Goal: Task Accomplishment & Management: Manage account settings

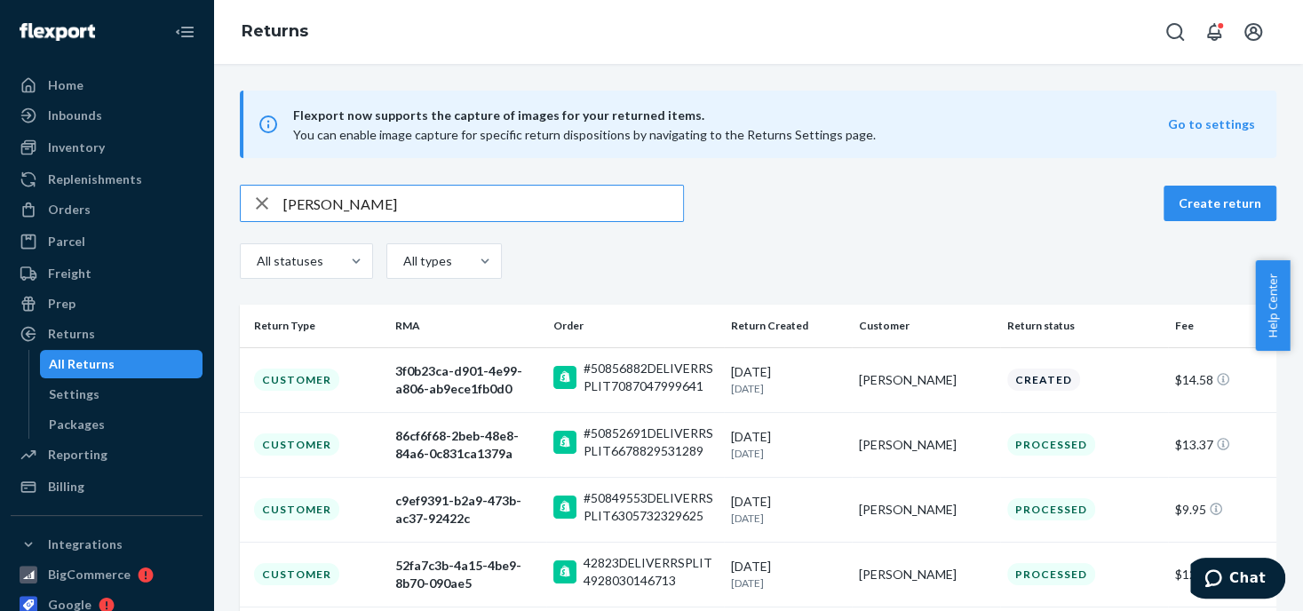
click at [254, 203] on icon "button" at bounding box center [261, 204] width 21 height 36
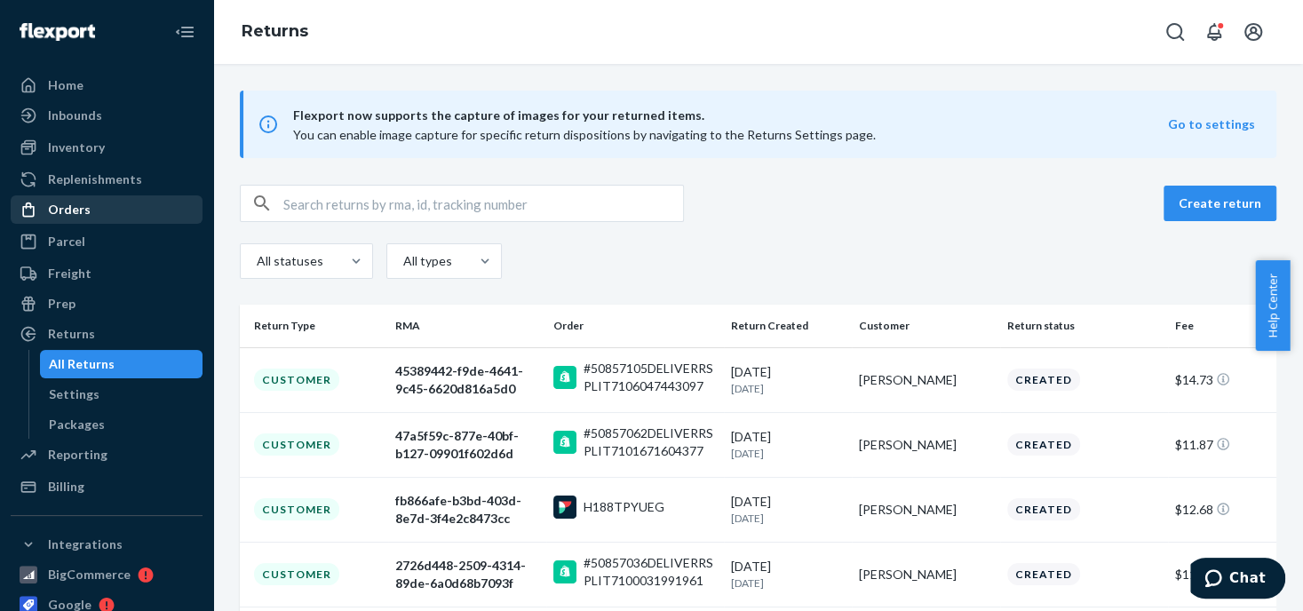
click at [88, 207] on div "Orders" at bounding box center [106, 209] width 188 height 25
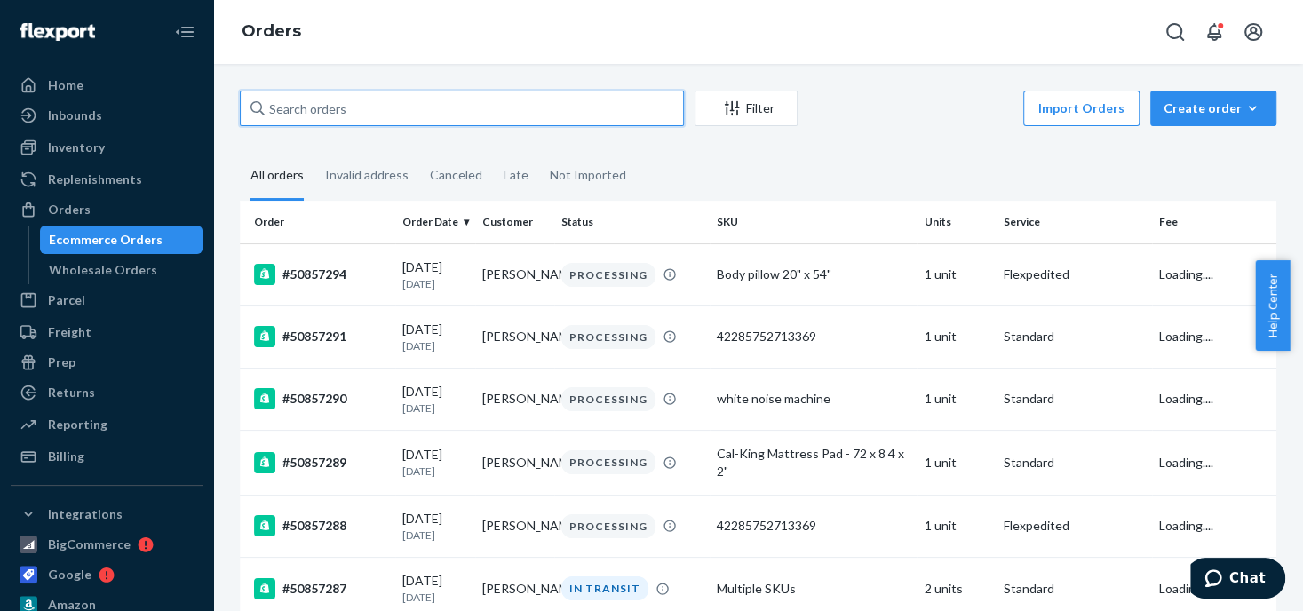
click at [301, 107] on input "text" at bounding box center [462, 109] width 444 height 36
paste input "[PERSON_NAME]"
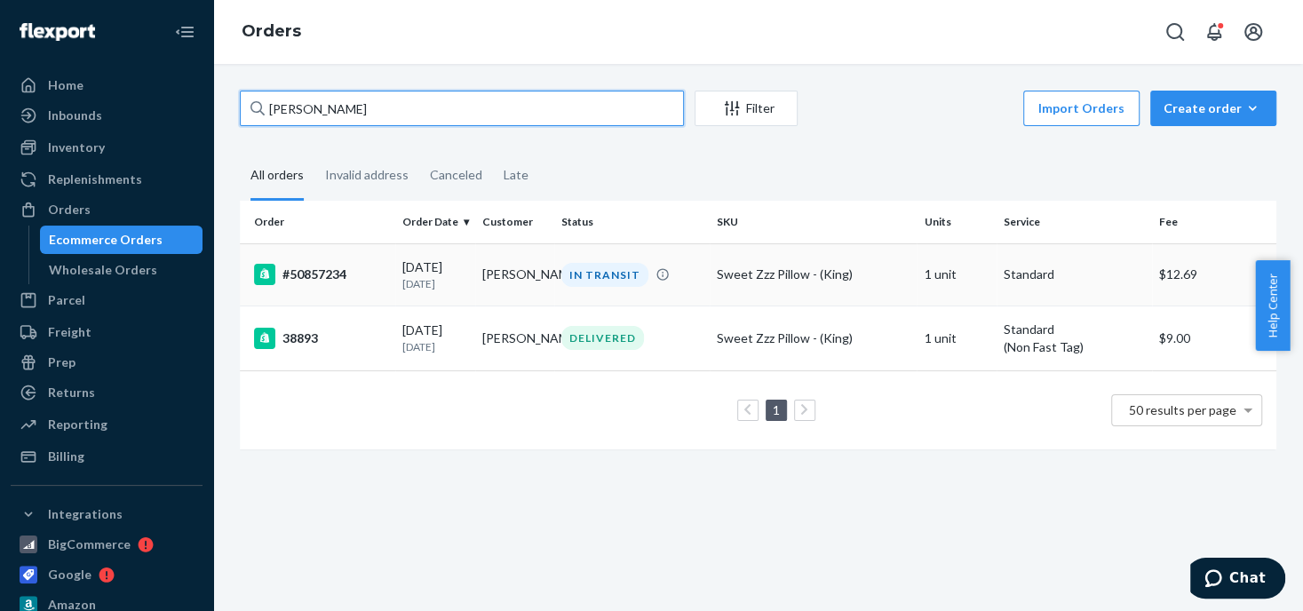
type input "[PERSON_NAME]"
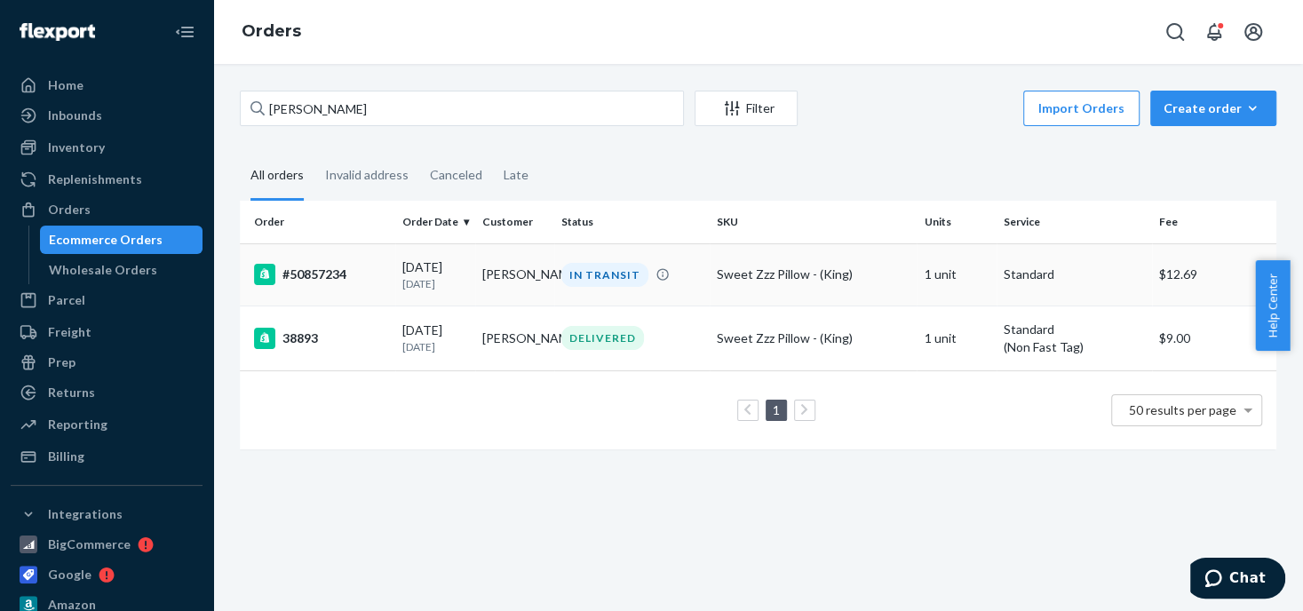
click at [585, 276] on div "IN TRANSIT" at bounding box center [604, 275] width 87 height 24
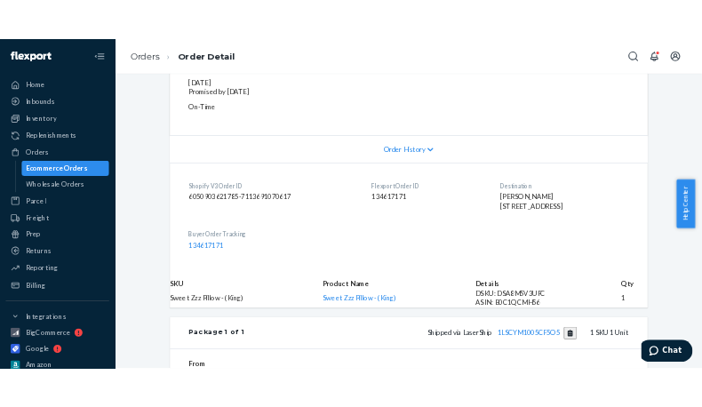
scroll to position [354, 0]
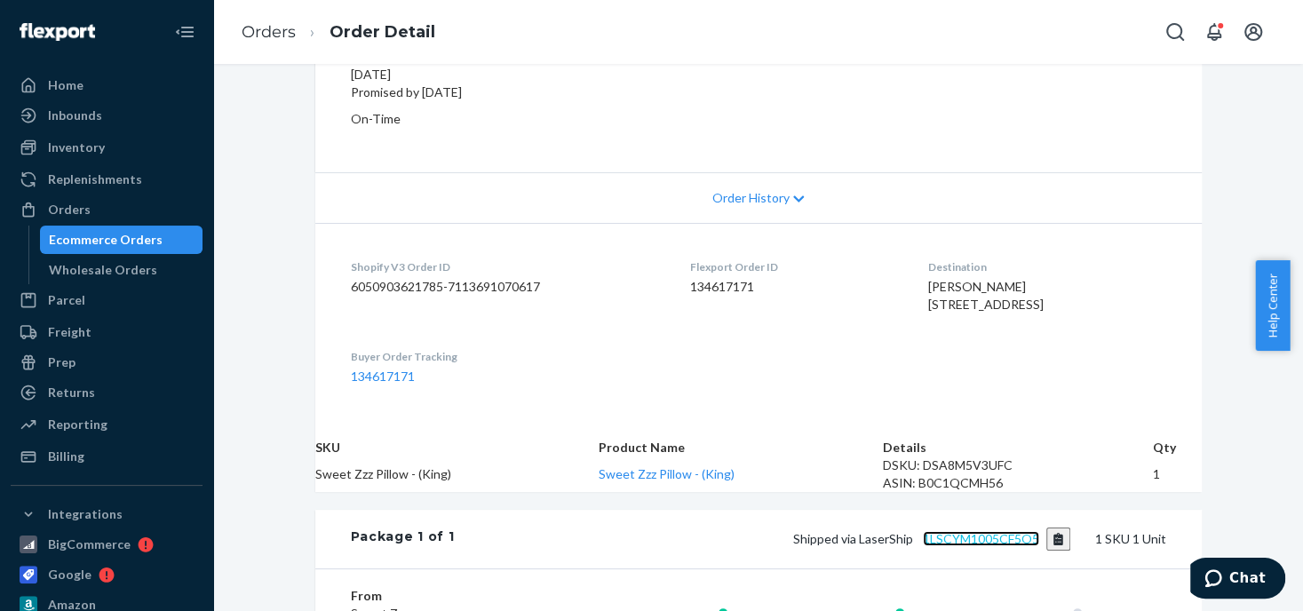
click at [973, 546] on link "1LSCYM1005CF5O5" at bounding box center [981, 538] width 116 height 15
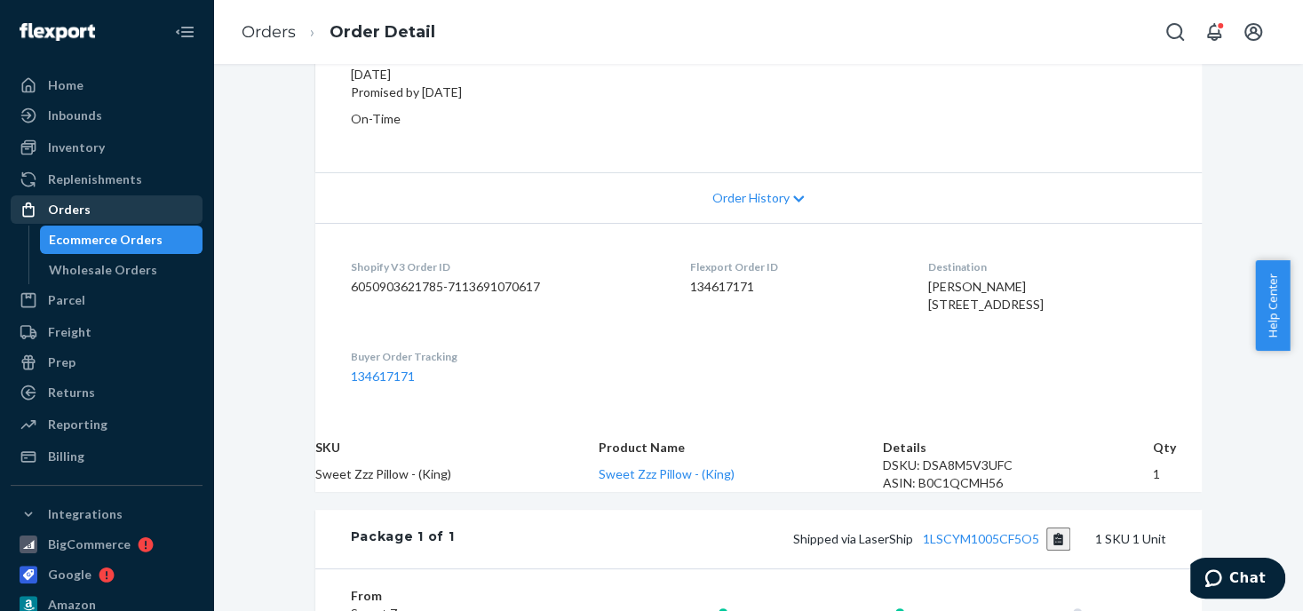
click at [80, 213] on div "Orders" at bounding box center [69, 210] width 43 height 18
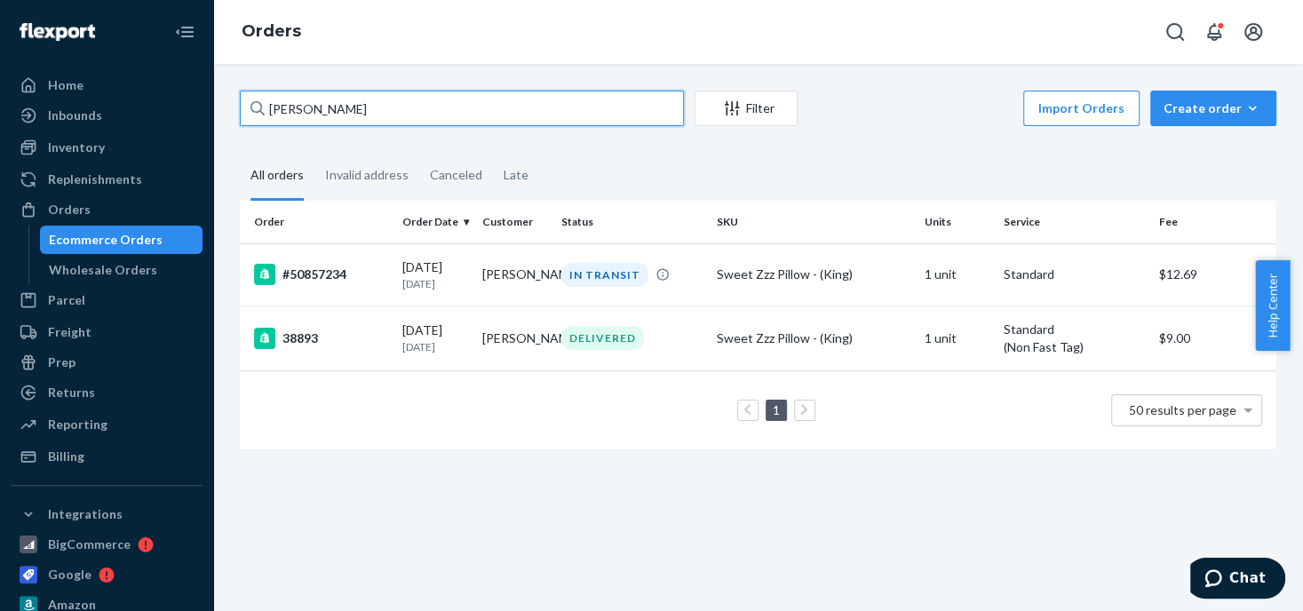
drag, startPoint x: 375, startPoint y: 109, endPoint x: 236, endPoint y: 96, distance: 139.2
click at [236, 96] on div "[PERSON_NAME] Filter Import Orders Create order Ecommerce order Removal order A…" at bounding box center [758, 279] width 1063 height 377
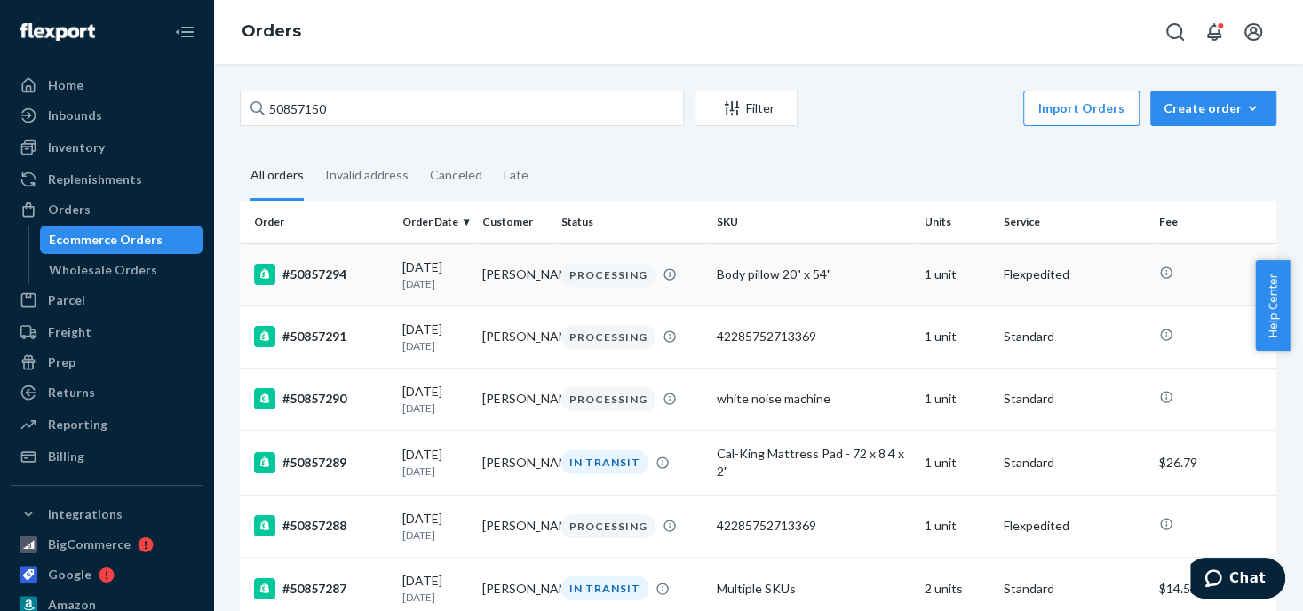
click at [401, 247] on td "[DATE] [DATE]" at bounding box center [434, 274] width 79 height 62
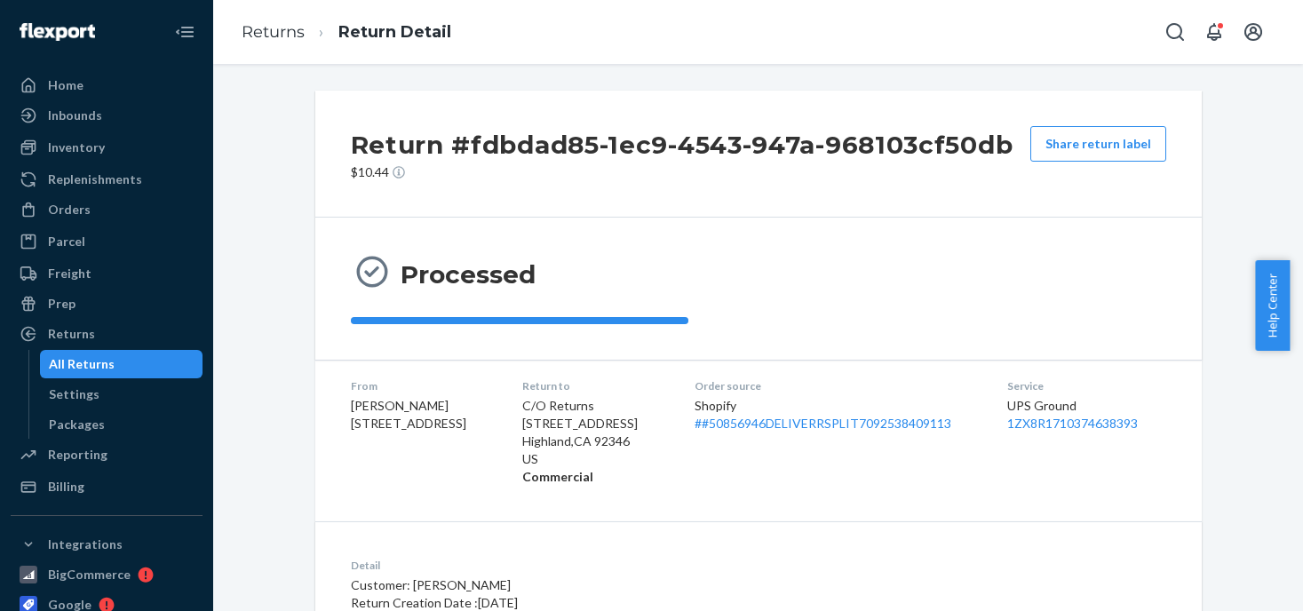
click at [85, 215] on div "Orders" at bounding box center [69, 210] width 43 height 18
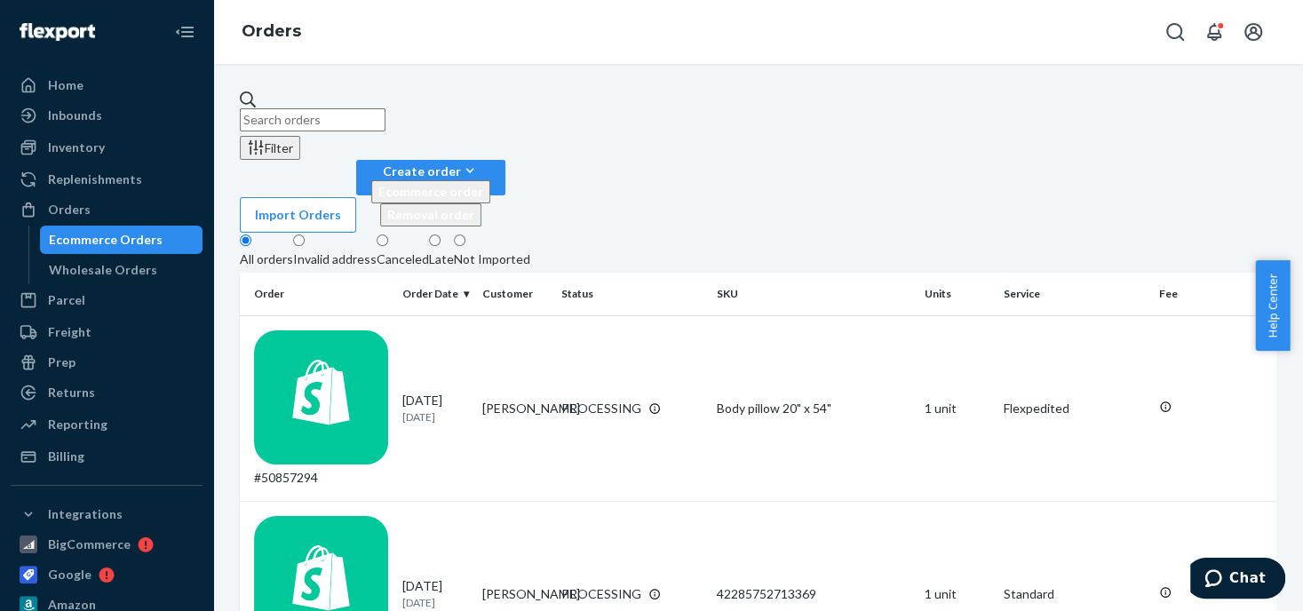
paste input "50857150"
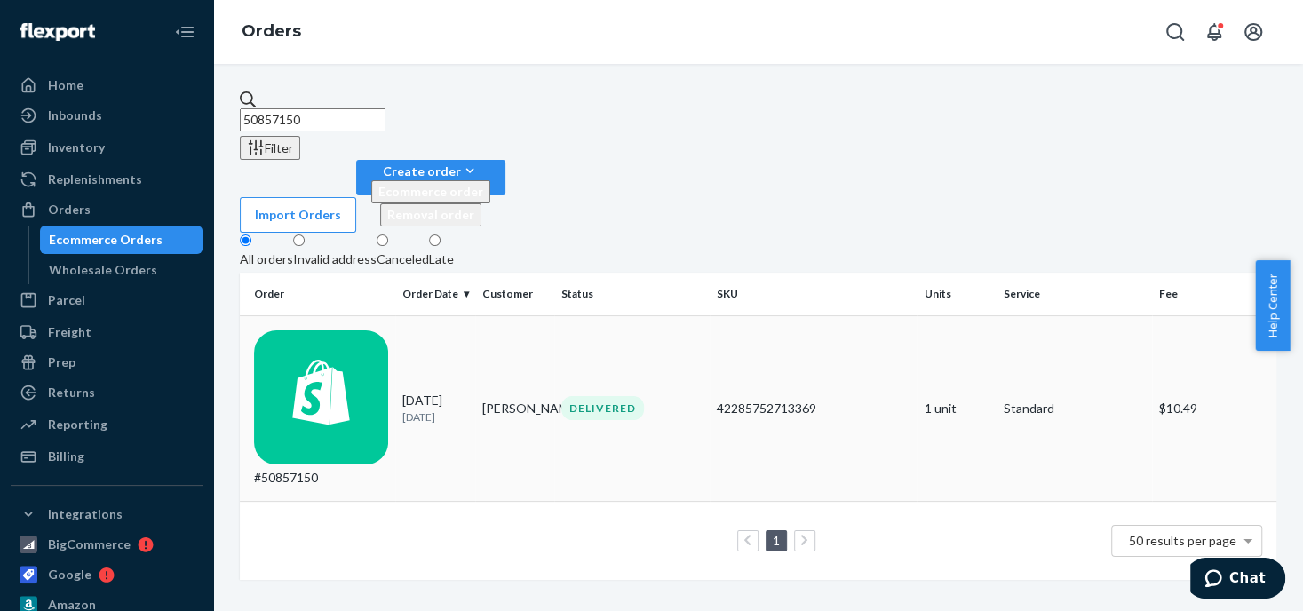
type input "50857150"
click at [718, 400] on div "42285752713369" at bounding box center [813, 409] width 193 height 18
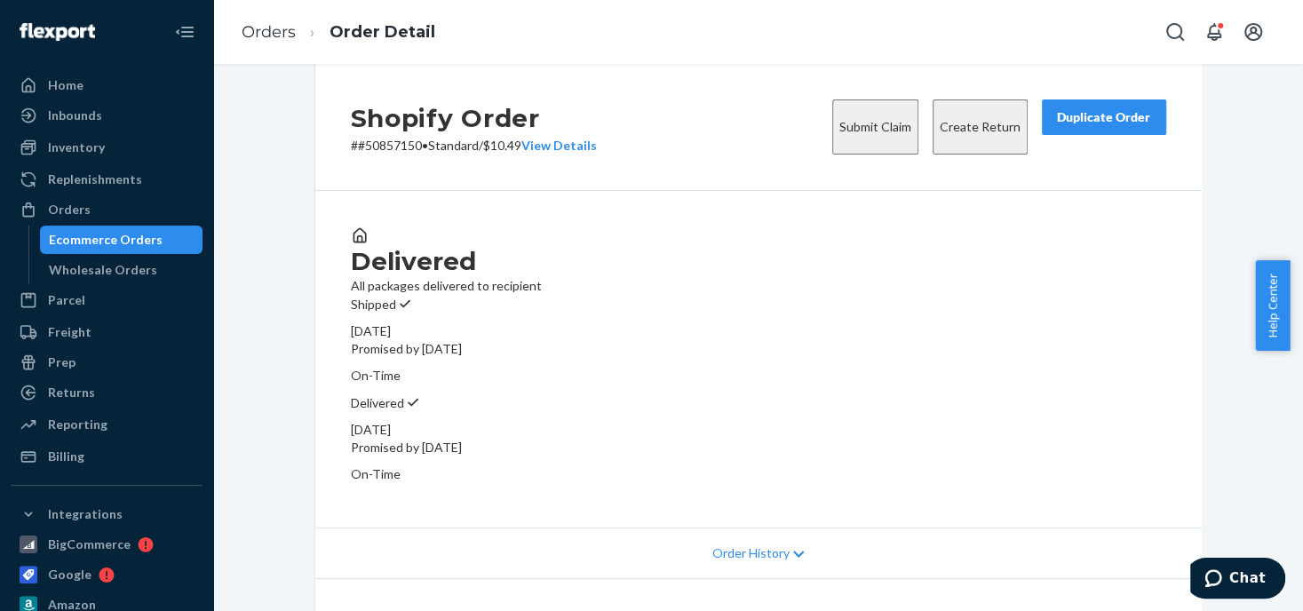
click at [980, 140] on button "Create Return" at bounding box center [980, 126] width 95 height 55
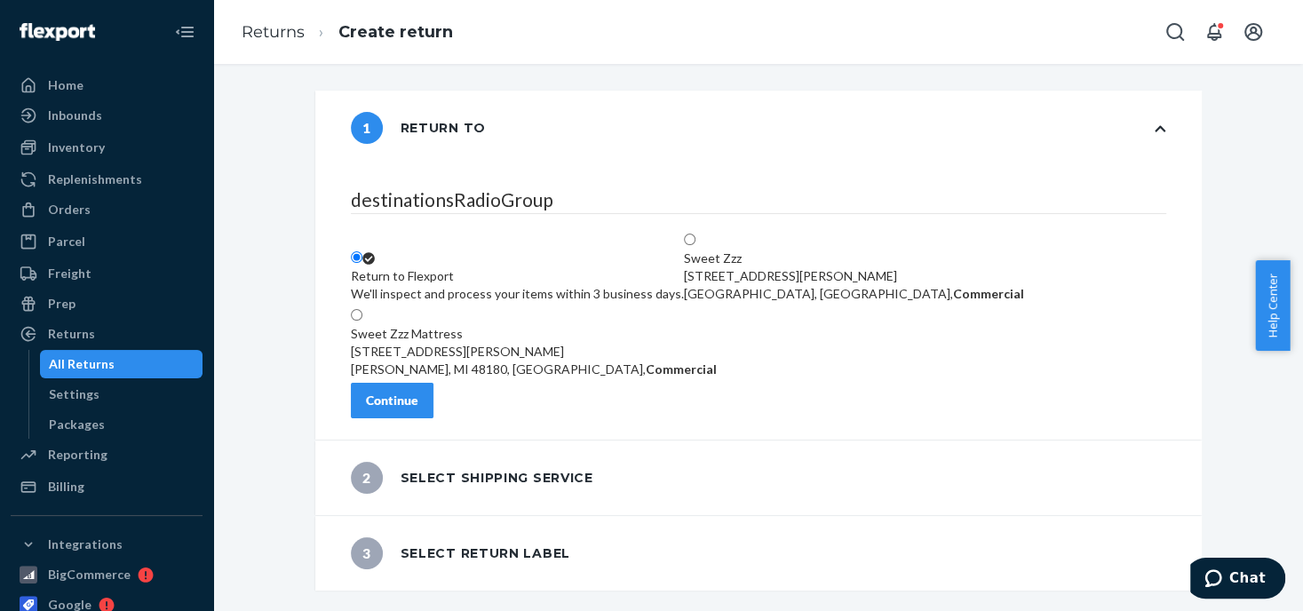
click at [474, 285] on div "We'll inspect and process your items within 3 business days." at bounding box center [517, 294] width 333 height 18
click at [362, 251] on input "Return to Flexport We'll inspect and process your items within 3 business days." at bounding box center [357, 257] width 12 height 12
click at [418, 402] on div "Continue" at bounding box center [392, 401] width 52 height 18
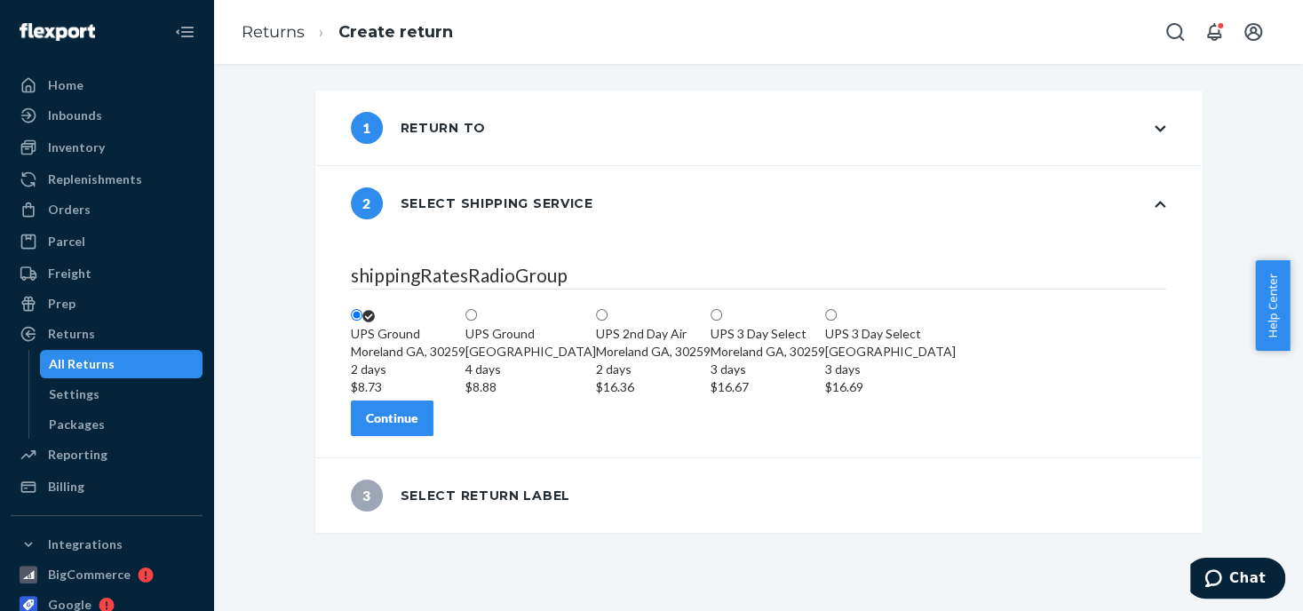
click at [466, 343] on div "Moreland GA, 30259 2 days $8.73" at bounding box center [408, 369] width 115 height 53
click at [362, 309] on input "UPS Ground Moreland GA, 30259 2 days $8.73" at bounding box center [357, 315] width 12 height 12
click at [418, 427] on div "Continue" at bounding box center [392, 419] width 52 height 18
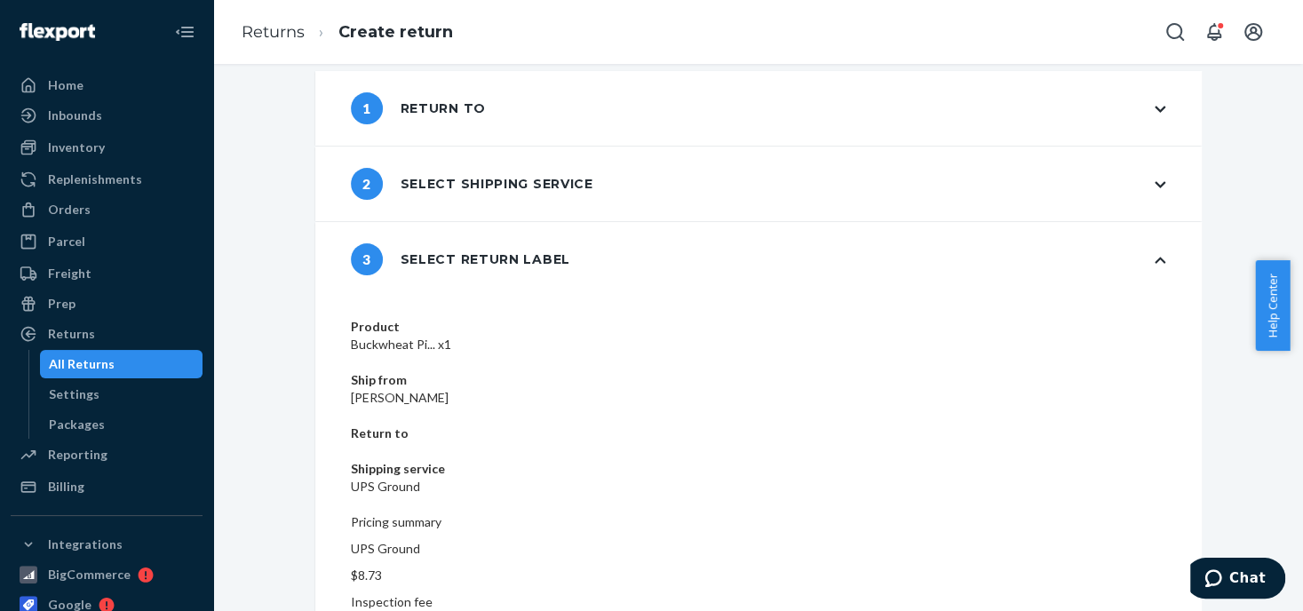
scroll to position [36, 0]
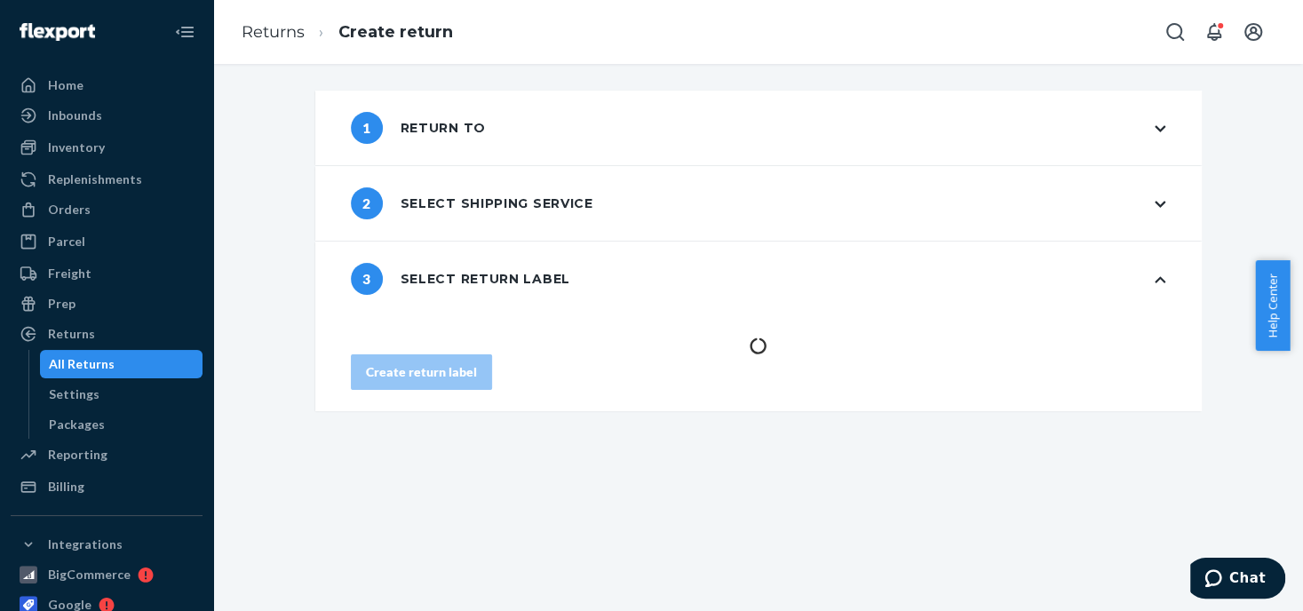
scroll to position [0, 0]
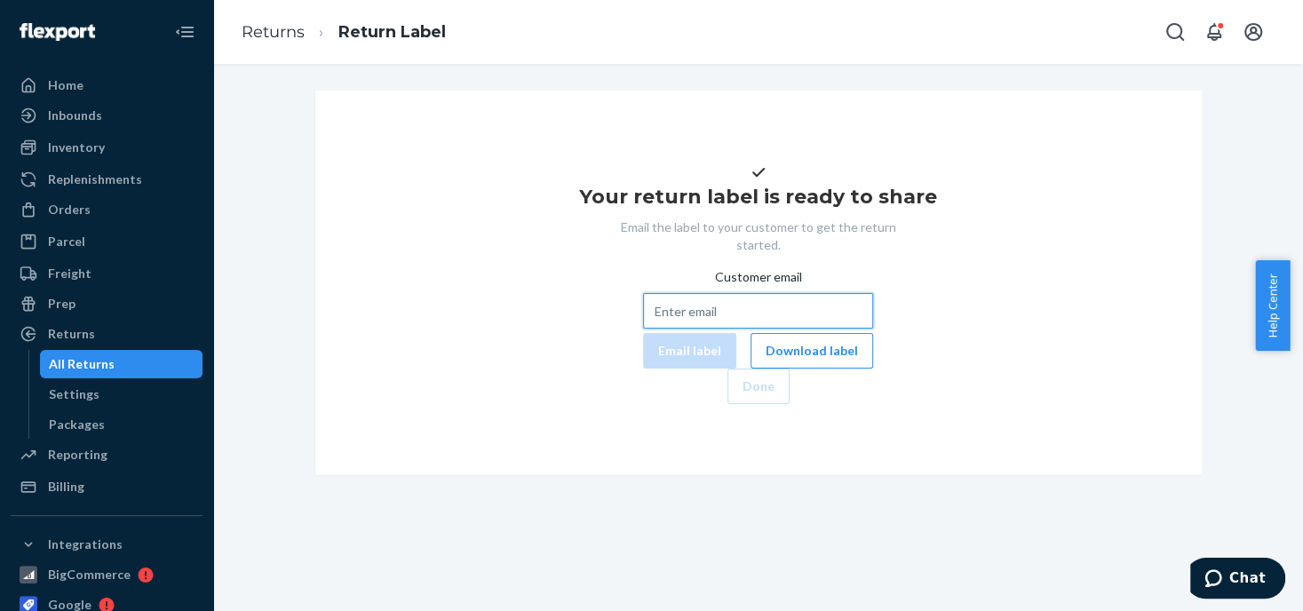
click at [643, 329] on input "Customer email" at bounding box center [758, 311] width 230 height 36
paste input "donnahastings0624@aol.com"
type input "donnahastings0624@aol.com"
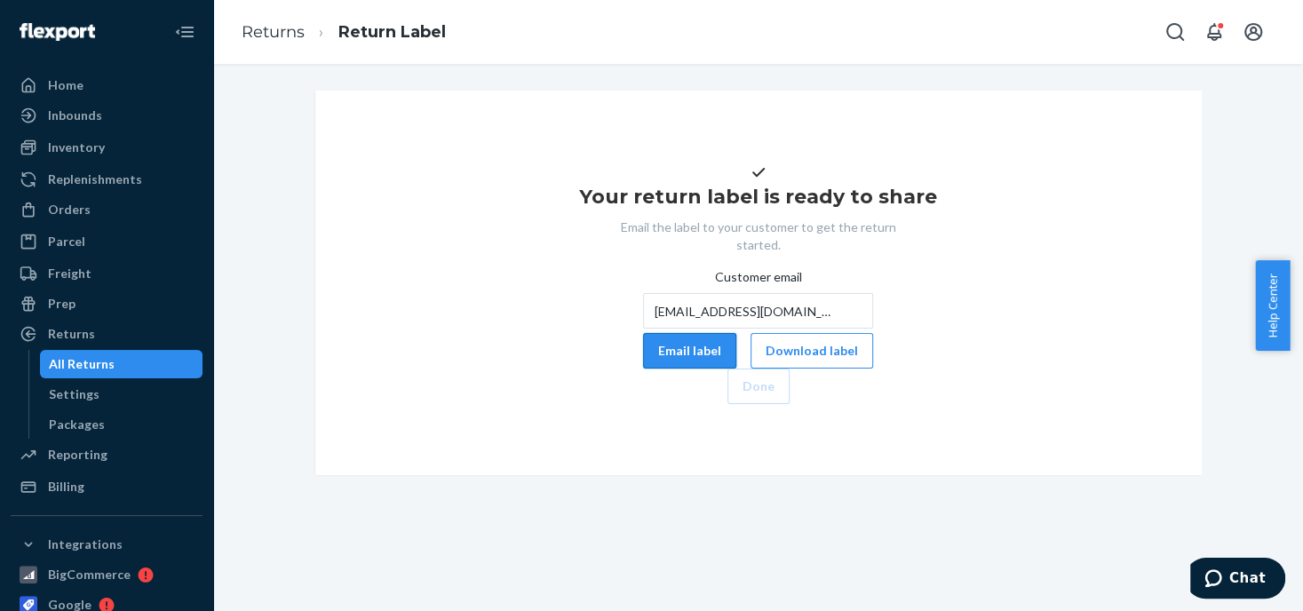
click at [643, 369] on button "Email label" at bounding box center [689, 351] width 93 height 36
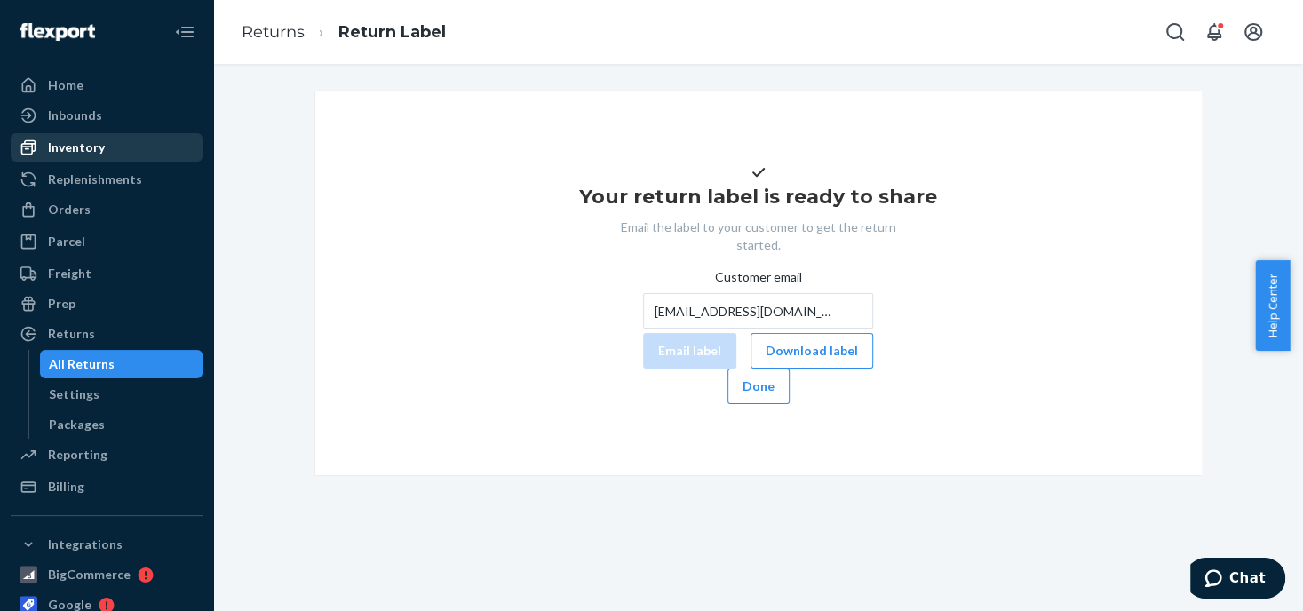
click at [77, 151] on div "Inventory" at bounding box center [76, 148] width 57 height 18
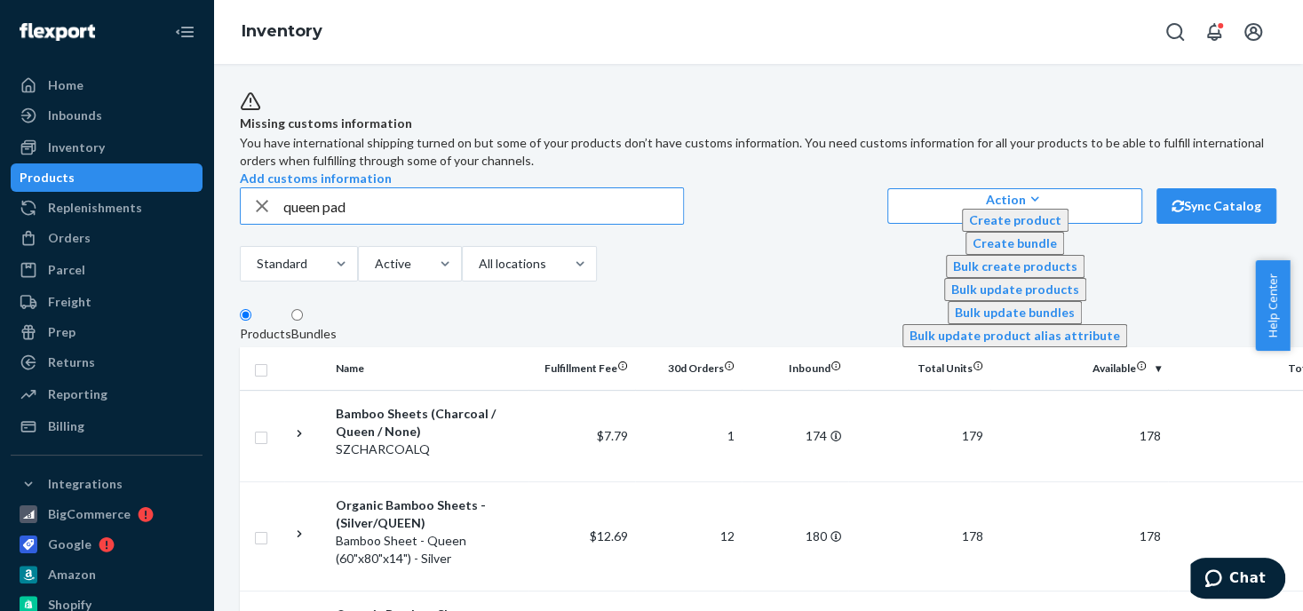
type input "queen pad"
click at [255, 224] on icon "button" at bounding box center [261, 206] width 21 height 36
click at [306, 224] on input "text" at bounding box center [483, 206] width 400 height 36
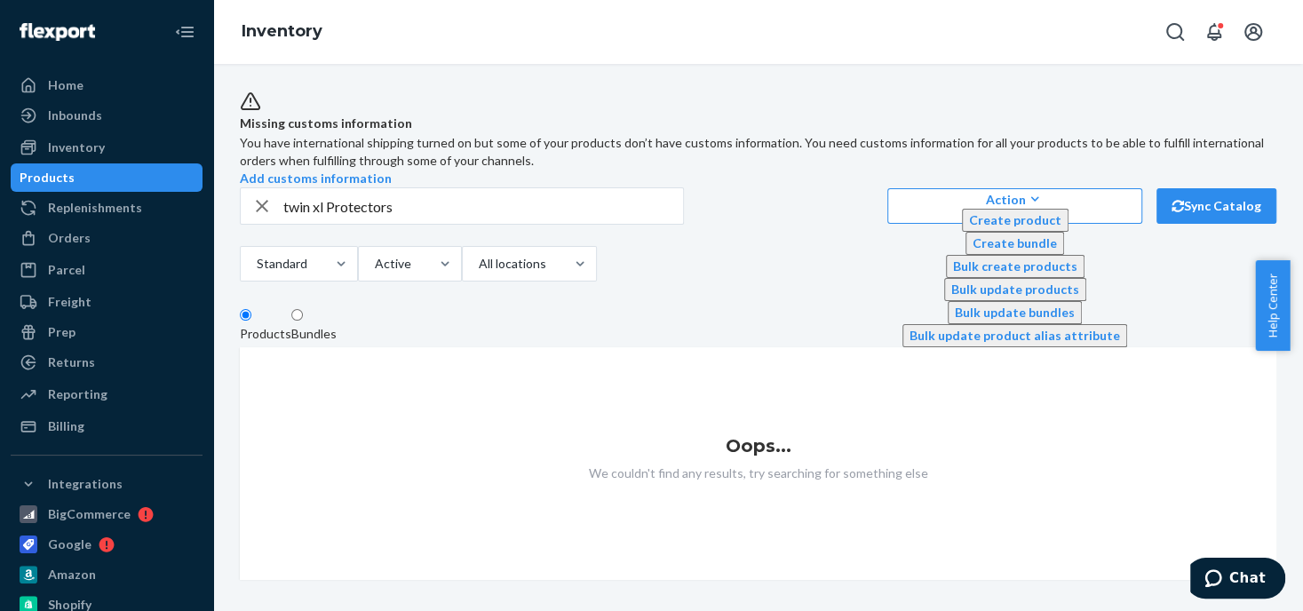
click at [475, 205] on div "Missing customs information You have international shipping turned on but some …" at bounding box center [758, 335] width 1063 height 489
click at [468, 224] on input "twin xl Protectors" at bounding box center [483, 206] width 400 height 36
type input "twin xl Protector"
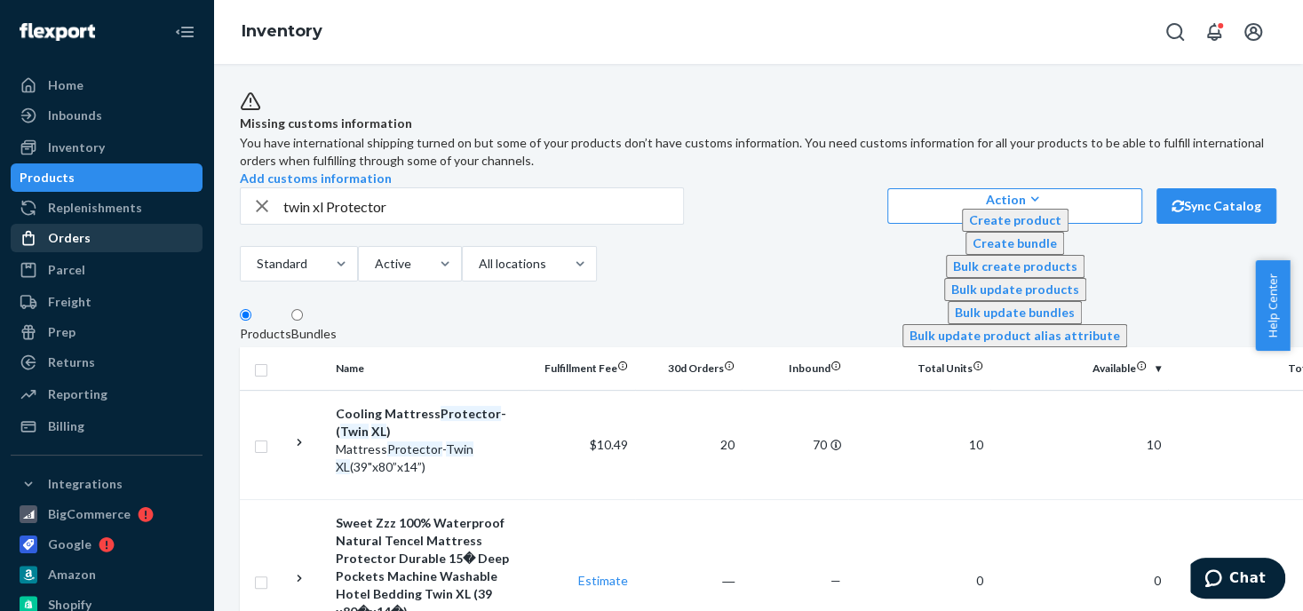
click at [76, 239] on div "Orders" at bounding box center [69, 238] width 43 height 18
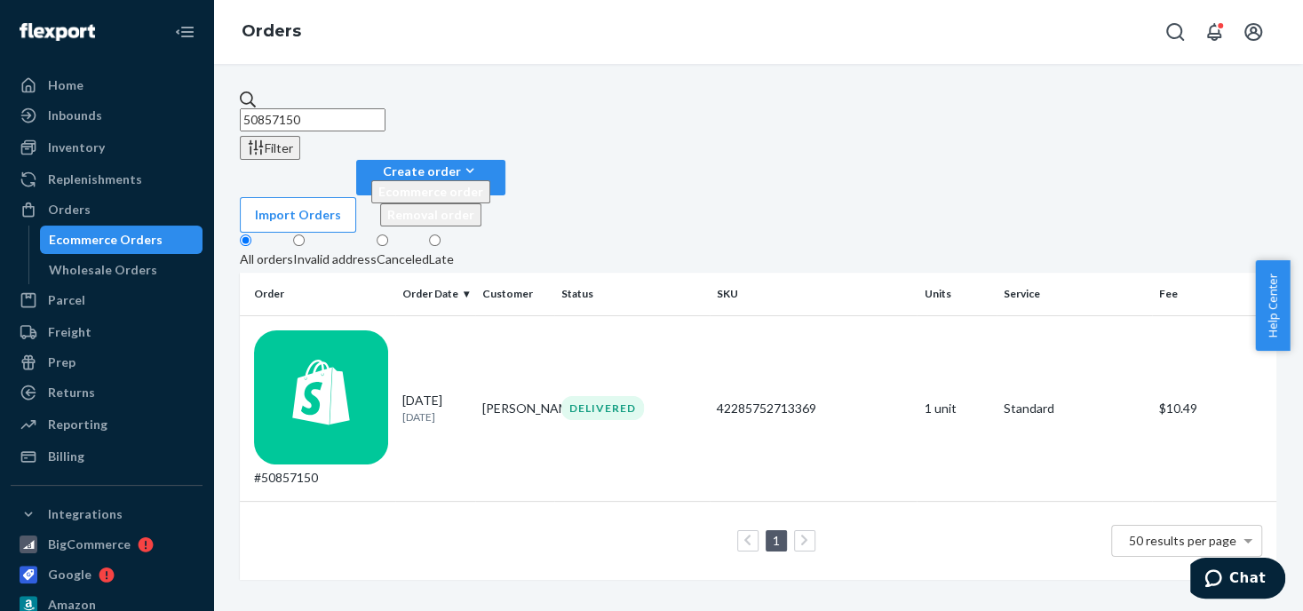
drag, startPoint x: 335, startPoint y: 109, endPoint x: 233, endPoint y: 89, distance: 104.2
click at [231, 95] on div "50857150 Filter Import Orders Create order Ecommerce order Removal order All or…" at bounding box center [758, 335] width 1063 height 489
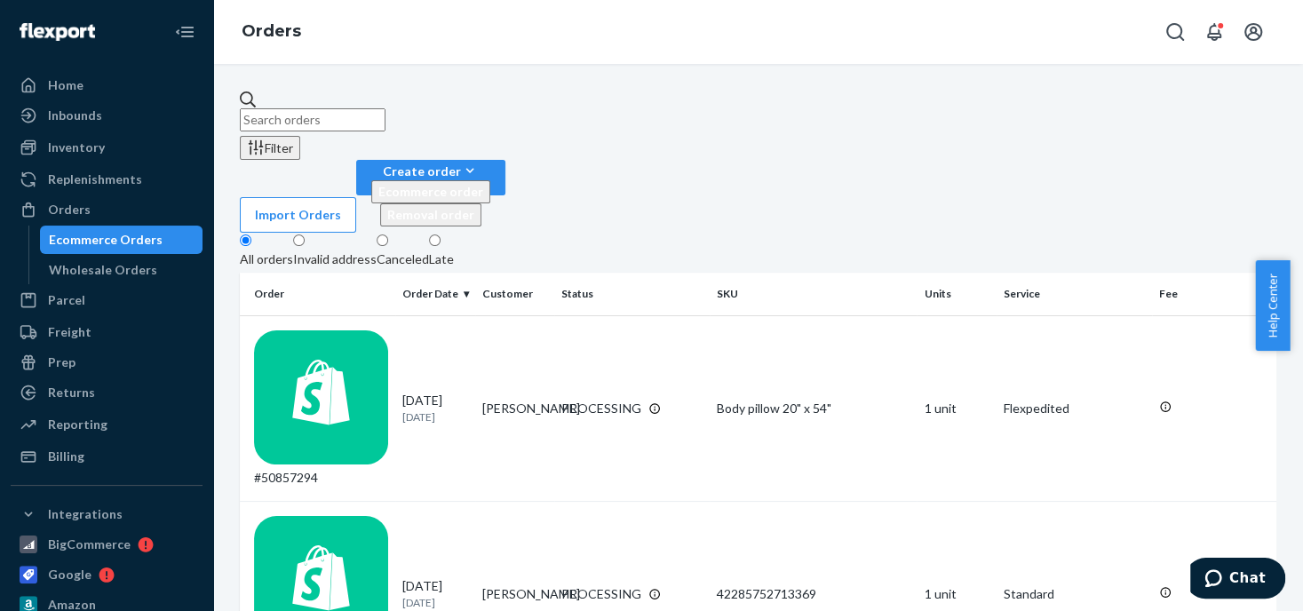
paste input "Mary Davidson"
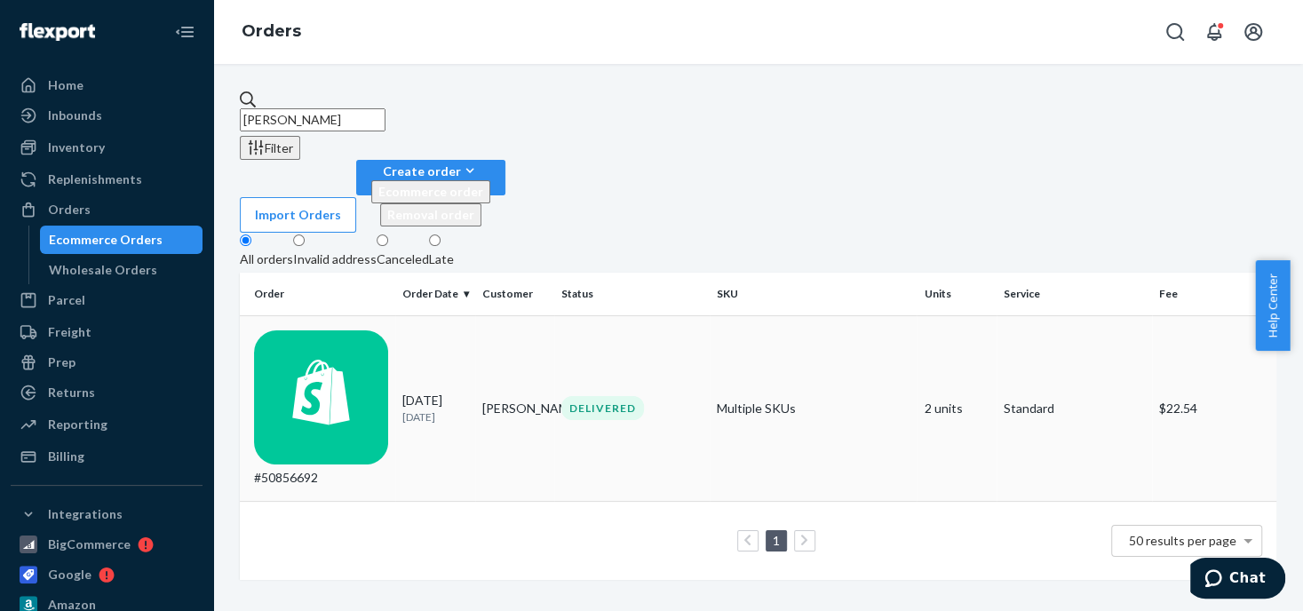
type input "Mary Davidson"
click at [606, 396] on div "DELIVERED" at bounding box center [602, 408] width 83 height 24
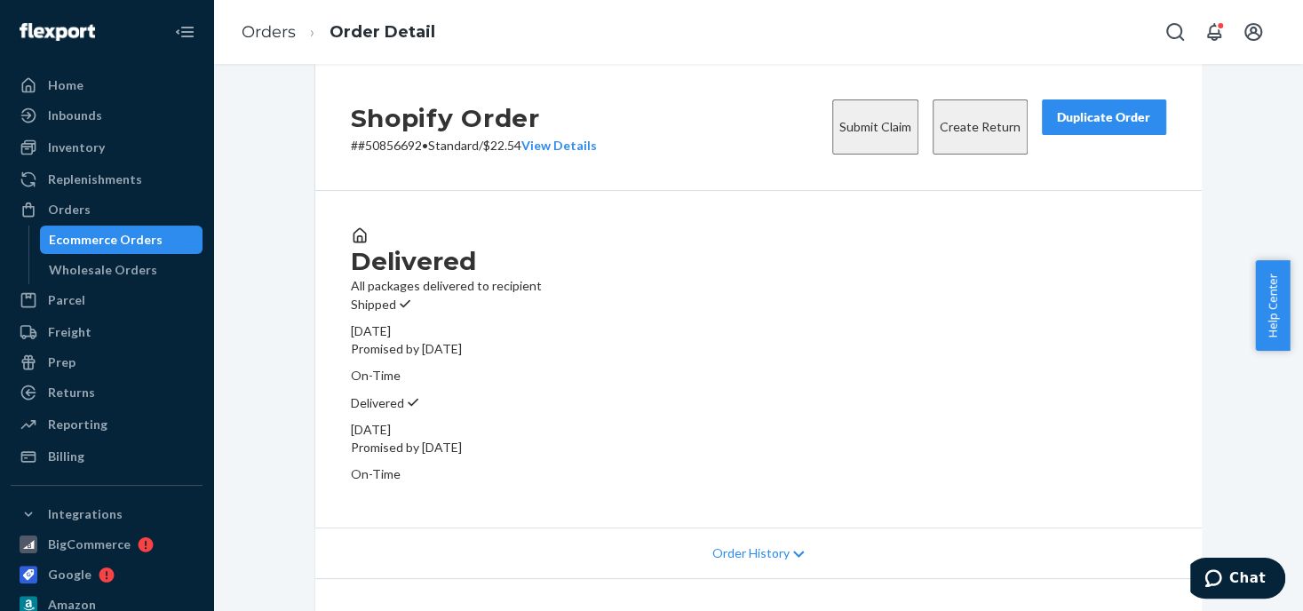
click at [1078, 126] on div "Duplicate Order" at bounding box center [1104, 117] width 94 height 18
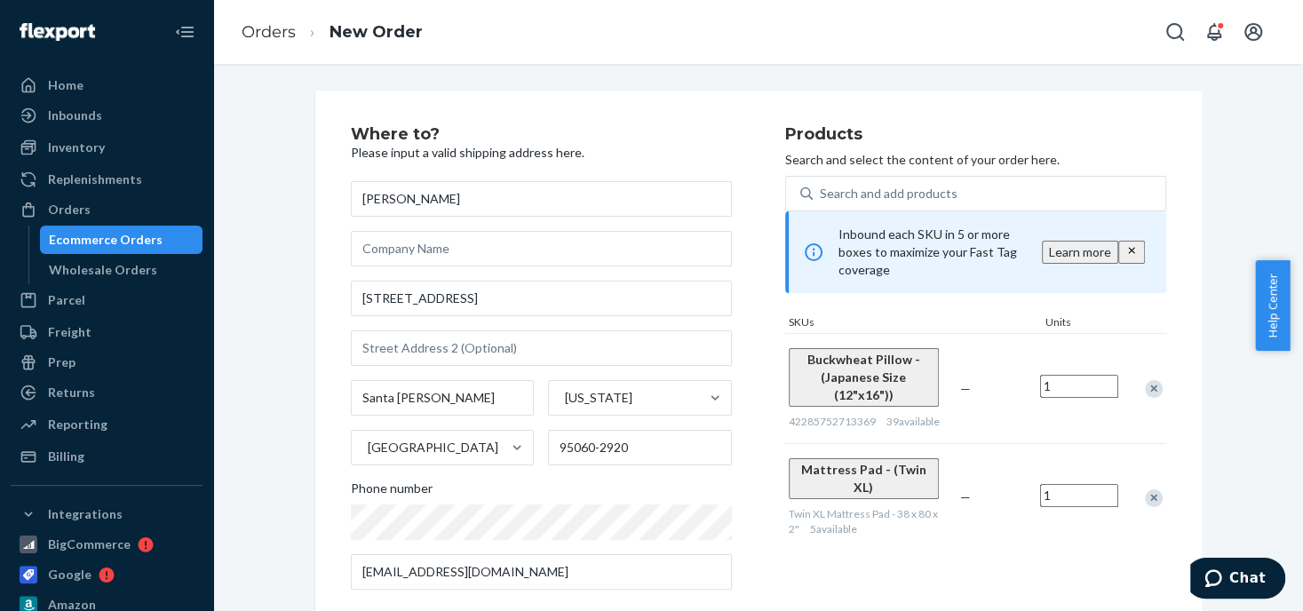
click at [1148, 380] on div "Remove Item" at bounding box center [1154, 389] width 18 height 18
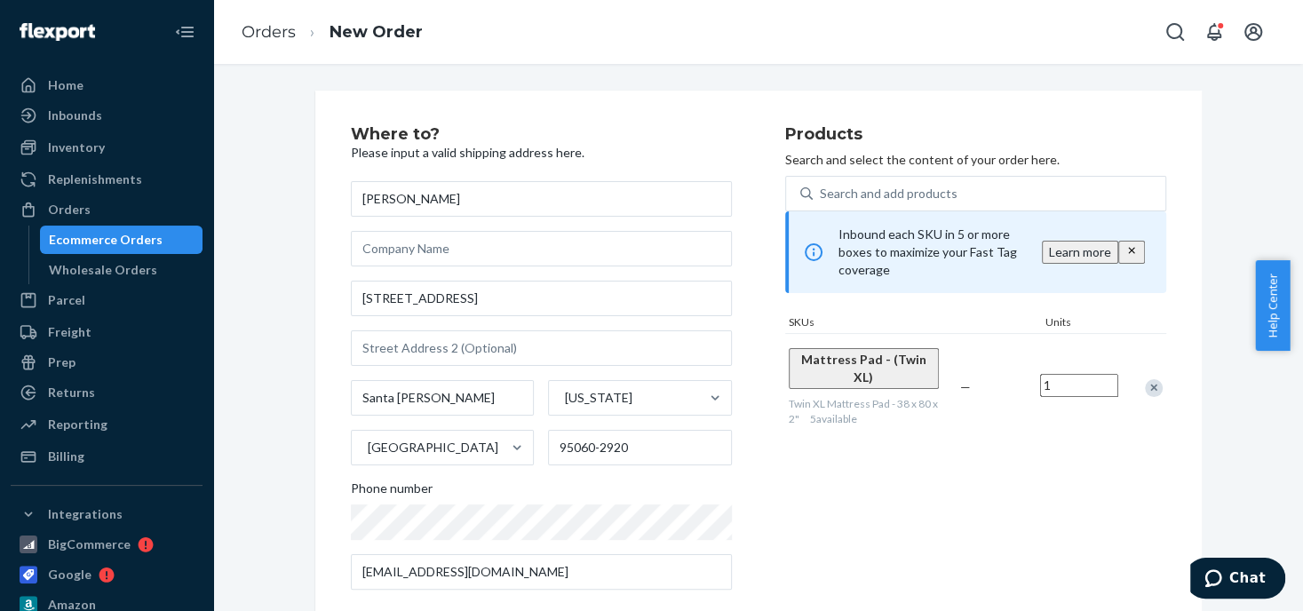
click at [1146, 379] on div "Remove Item" at bounding box center [1154, 388] width 18 height 18
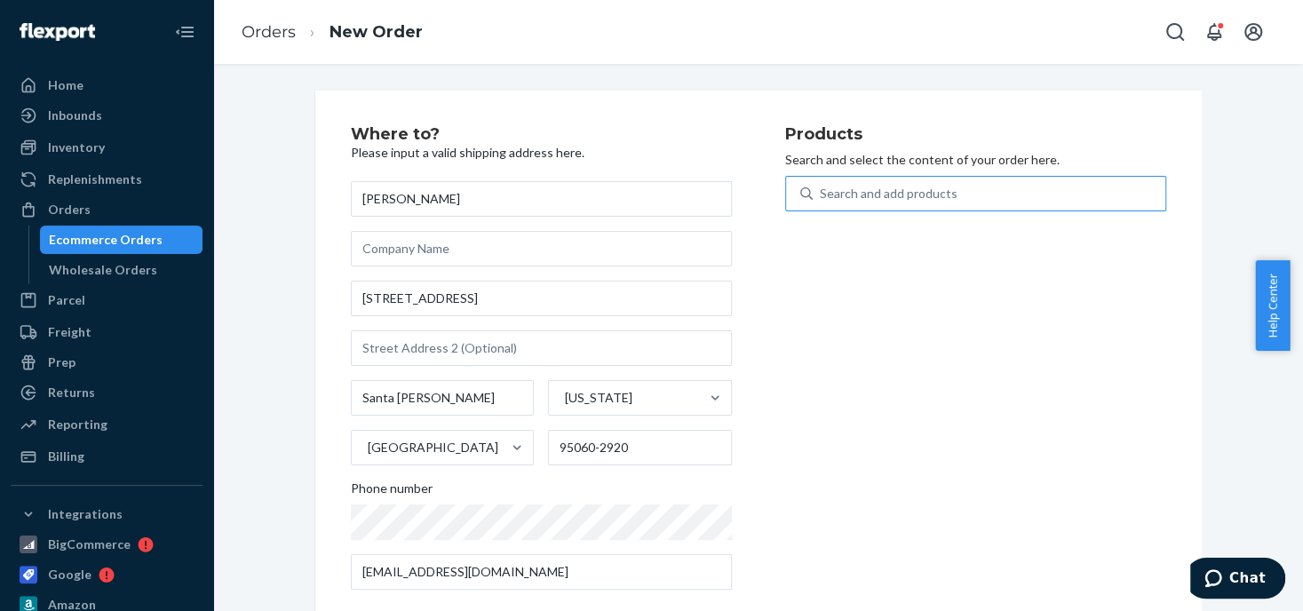
click at [863, 192] on div "Search and add products" at bounding box center [889, 194] width 138 height 18
click at [822, 192] on input "Search and add products" at bounding box center [821, 194] width 2 height 18
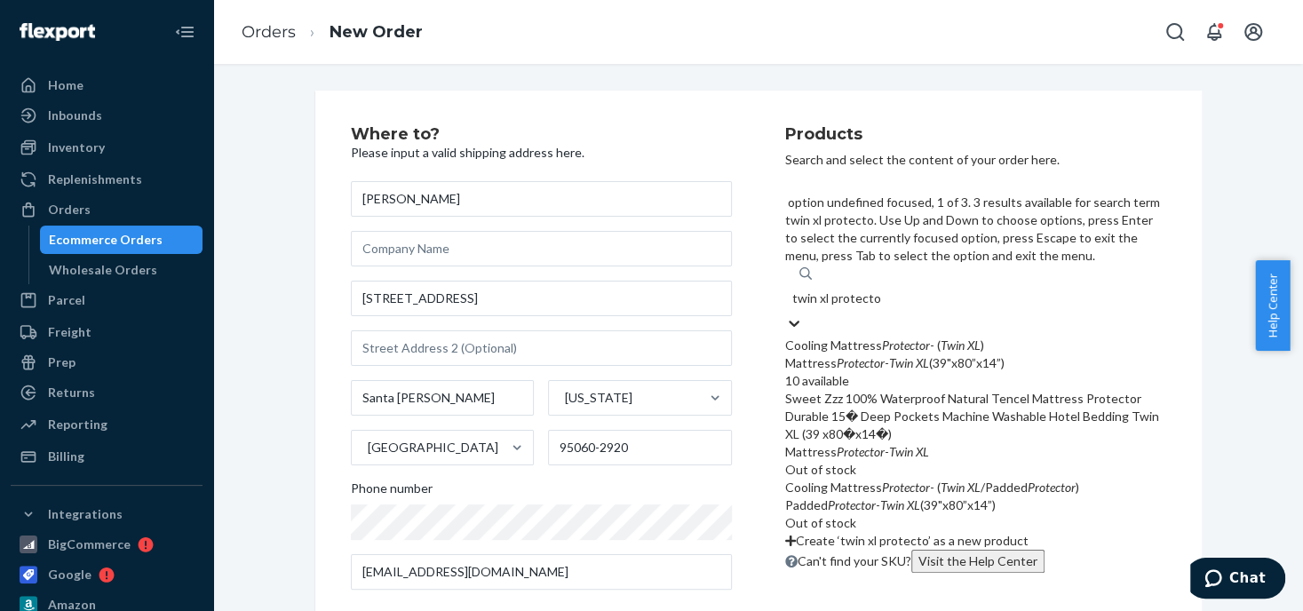
type input "twin xl protector"
click at [948, 354] on div "Mattress Protector - Twin XL (39"x80”x14”)" at bounding box center [975, 363] width 381 height 18
click at [885, 290] on input "twin xl protector" at bounding box center [838, 299] width 92 height 18
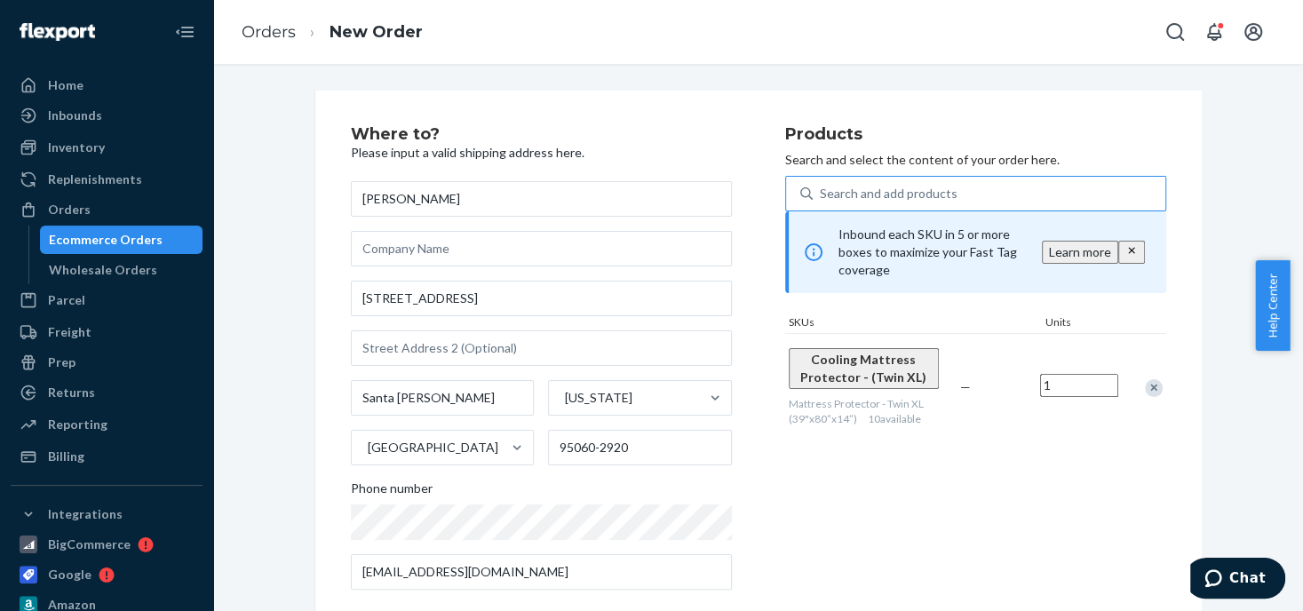
click at [1065, 386] on input "1" at bounding box center [1079, 385] width 78 height 23
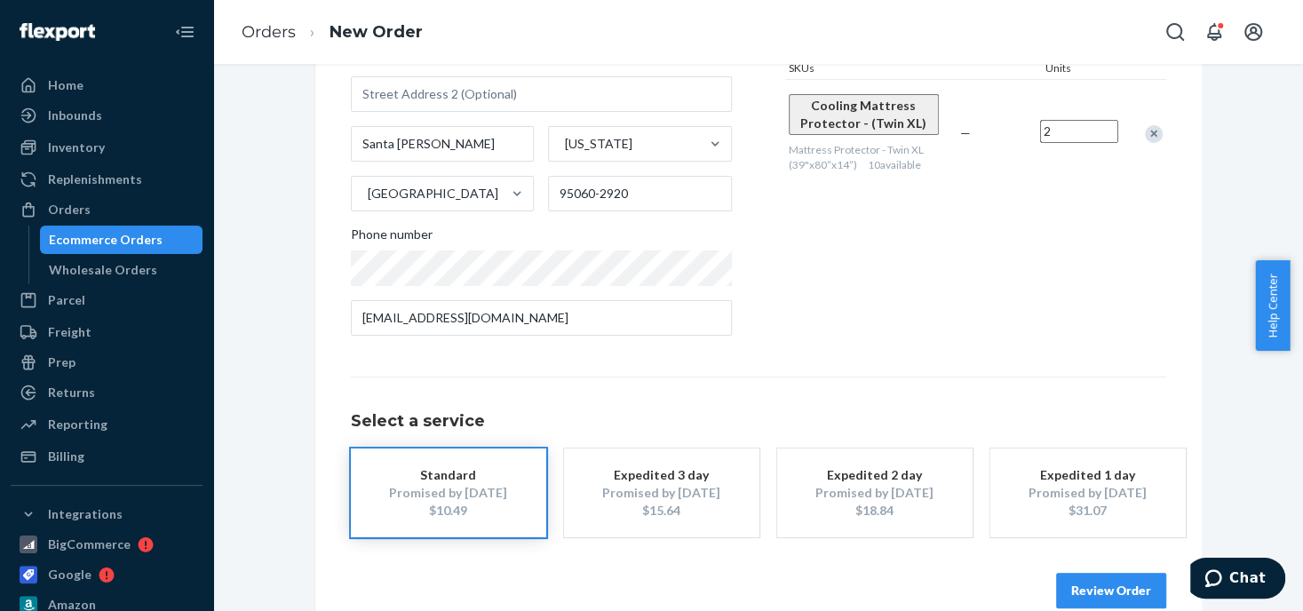
scroll to position [267, 0]
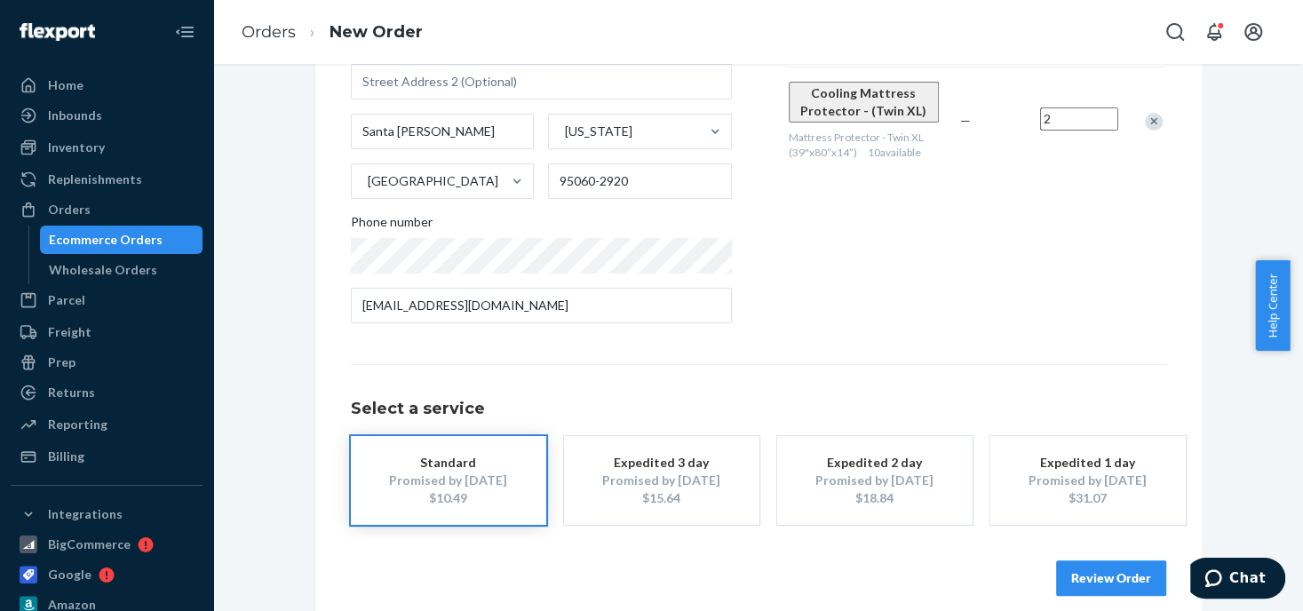
type input "2"
click at [482, 467] on div "Standard" at bounding box center [449, 463] width 142 height 18
click at [1092, 581] on button "Review Order" at bounding box center [1111, 579] width 110 height 36
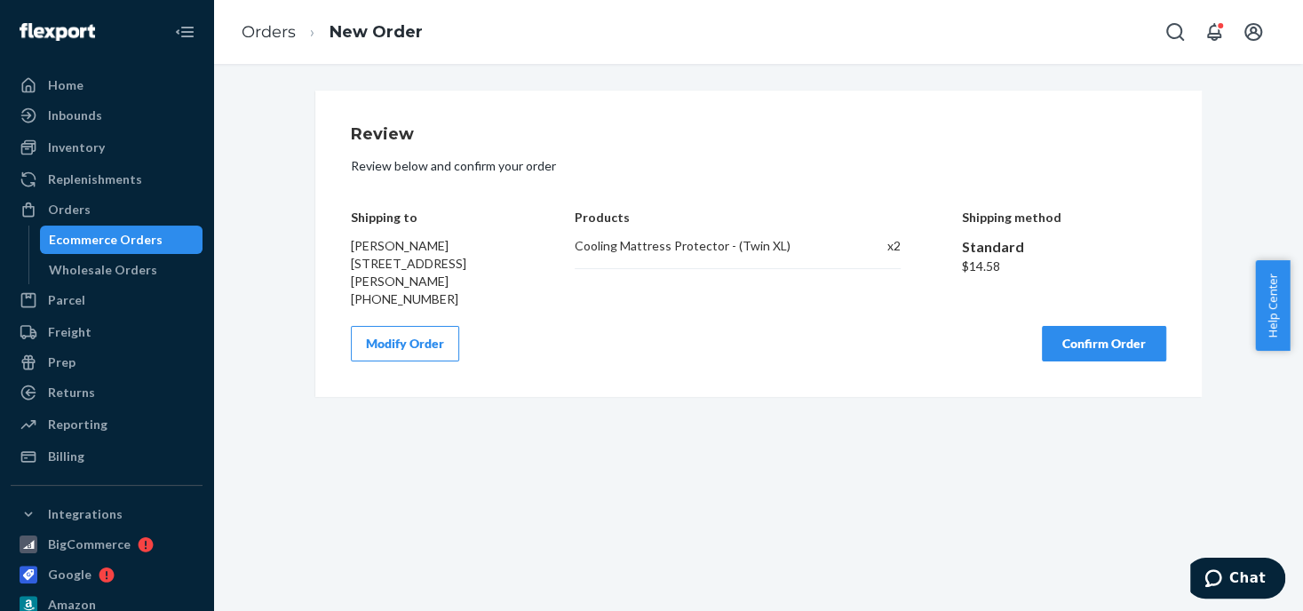
scroll to position [0, 0]
click at [1078, 330] on button "Confirm Order" at bounding box center [1104, 344] width 124 height 36
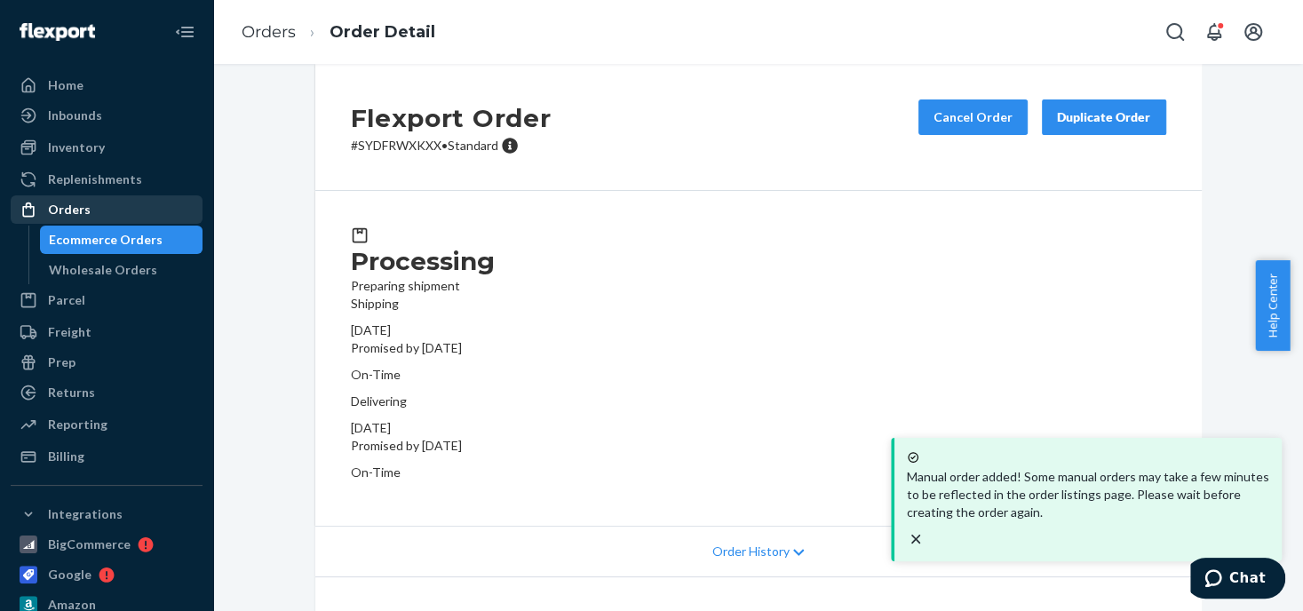
click at [91, 210] on div "Orders" at bounding box center [106, 209] width 188 height 25
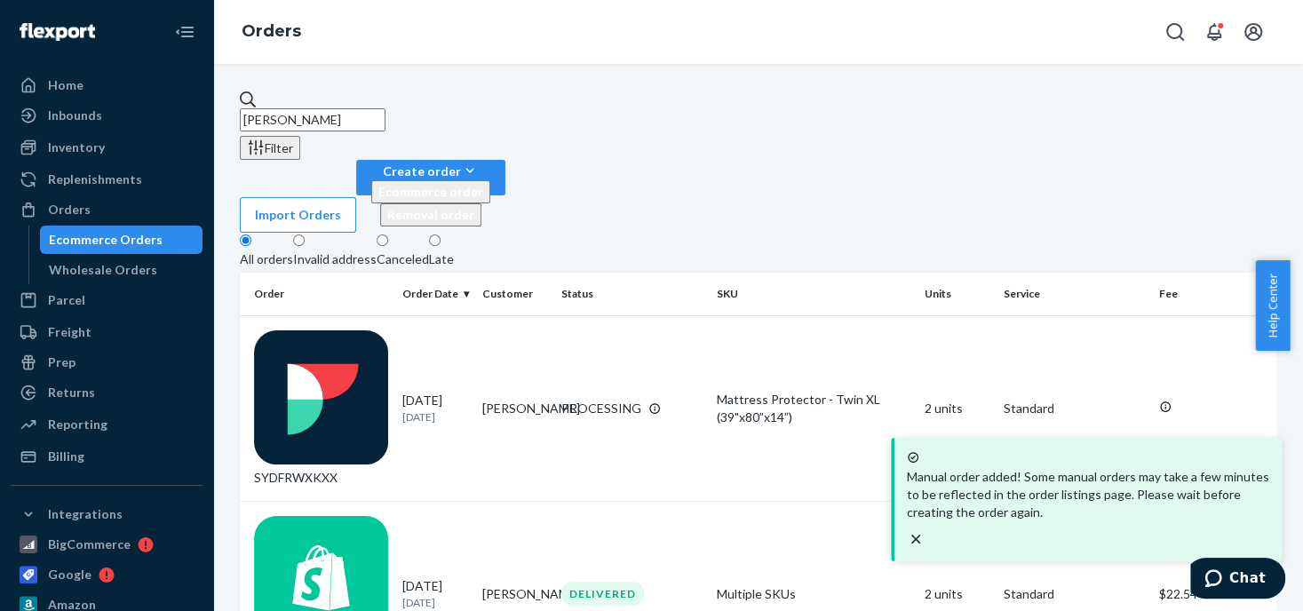
drag, startPoint x: 378, startPoint y: 106, endPoint x: 315, endPoint y: 116, distance: 63.1
click at [315, 116] on input "Mary Davidson" at bounding box center [313, 119] width 146 height 23
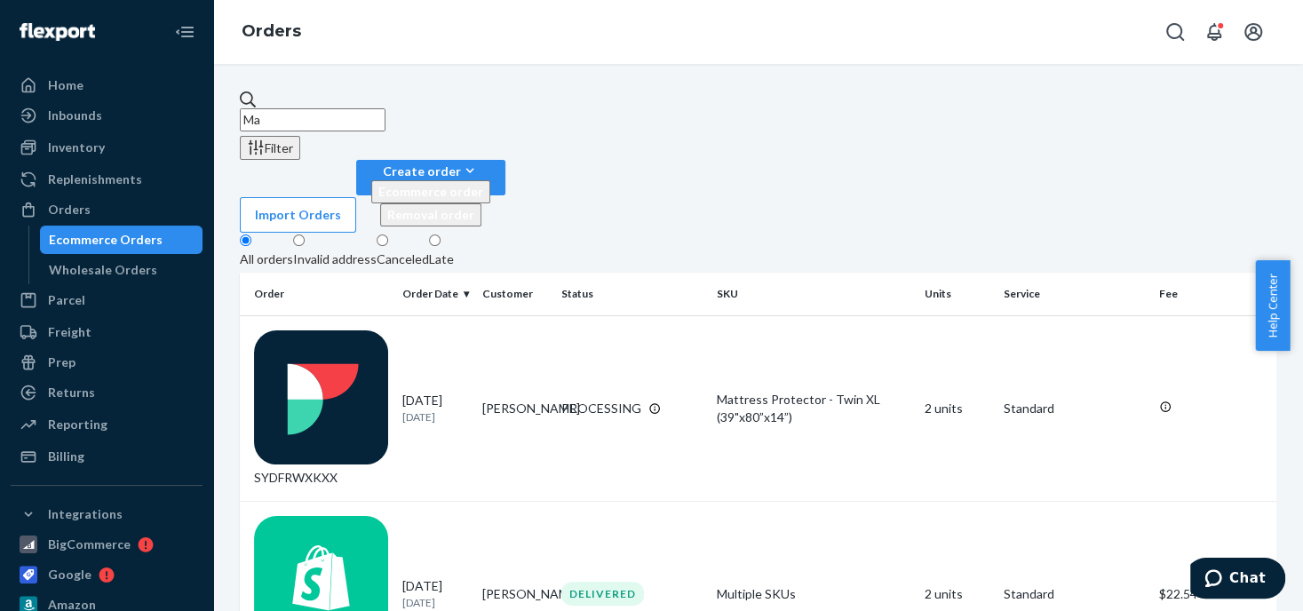
type input "M"
paste input "50856280"
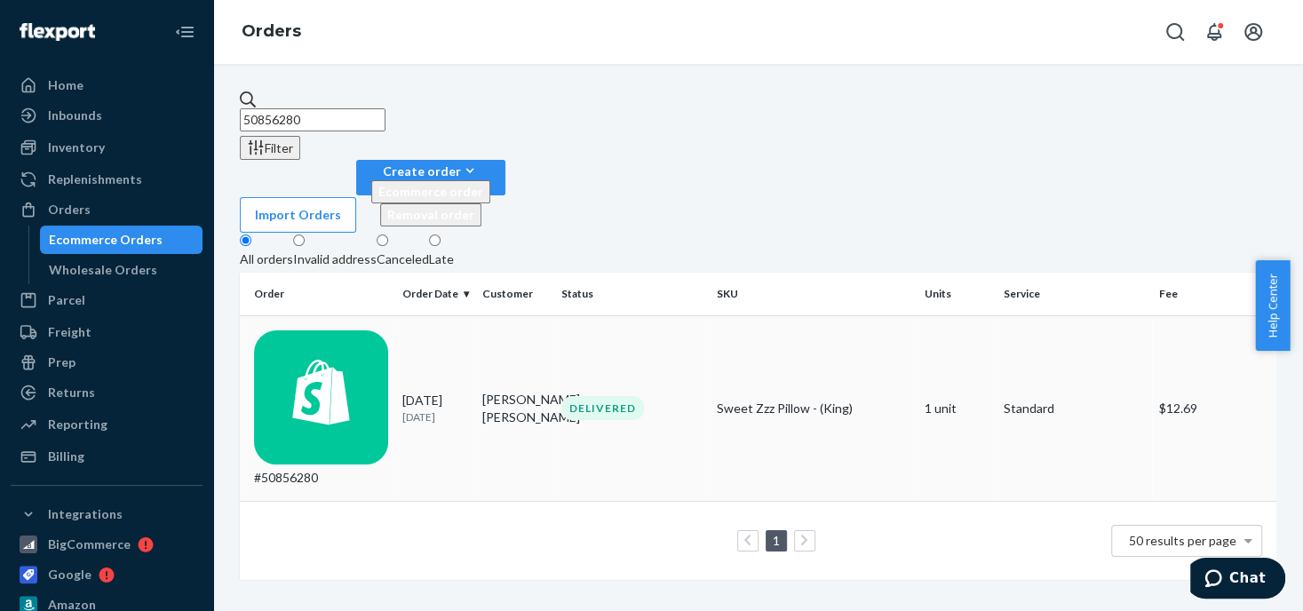
type input "50856280"
click at [738, 400] on div "Sweet Zzz Pillow - (King)" at bounding box center [813, 409] width 193 height 18
